Goal: Transaction & Acquisition: Subscribe to service/newsletter

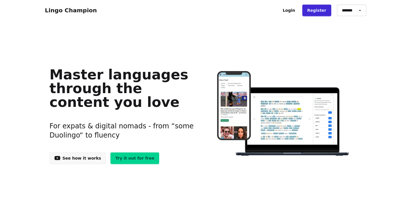
click at [127, 159] on link "Try it out for free" at bounding box center [134, 157] width 49 height 11
click at [77, 158] on link "See how it works" at bounding box center [78, 157] width 56 height 11
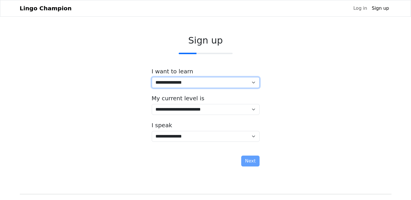
click at [252, 83] on select "**********" at bounding box center [206, 82] width 108 height 11
